Goal: Book appointment/travel/reservation

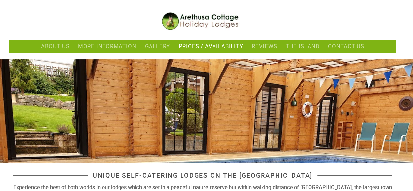
click at [196, 42] on li "Prices / Availability" at bounding box center [211, 46] width 69 height 10
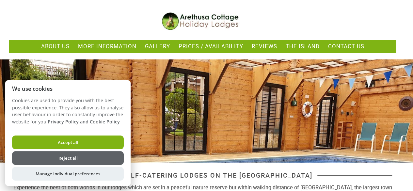
click at [55, 161] on button "Reject all" at bounding box center [68, 158] width 112 height 14
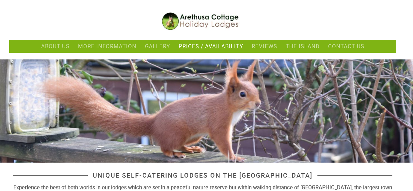
click at [223, 50] on li "Prices / Availability" at bounding box center [211, 46] width 69 height 10
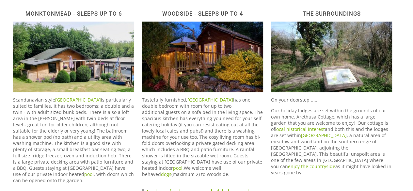
scroll to position [207, 0]
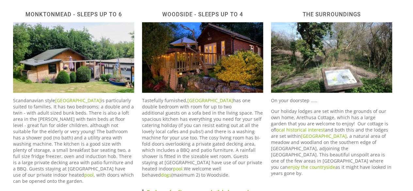
click at [201, 20] on div "Woodside - Sleeps up to 4 Tastefully furnished, [GEOGRAPHIC_DATA] has one doubl…" at bounding box center [202, 109] width 129 height 205
click at [196, 13] on h2 "Woodside - Sleeps up to 4" at bounding box center [202, 14] width 121 height 7
click at [200, 99] on link "[GEOGRAPHIC_DATA]" at bounding box center [210, 100] width 46 height 6
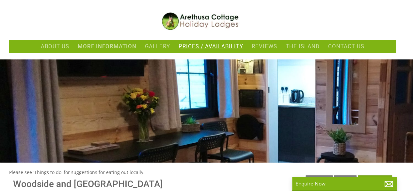
click at [217, 45] on link "Prices / Availability" at bounding box center [211, 46] width 65 height 7
